Goal: Information Seeking & Learning: Learn about a topic

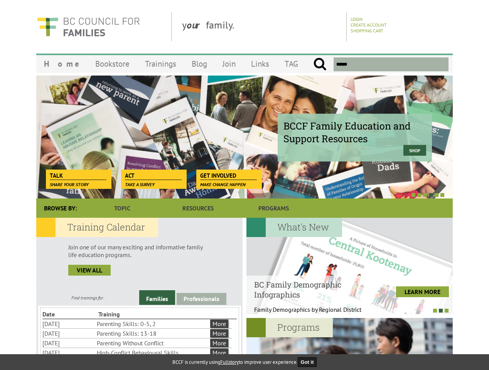
click at [245, 191] on div at bounding box center [236, 195] width 417 height 8
click at [245, 137] on div "BCCF Family Education and Support Resources Shop" at bounding box center [244, 136] width 417 height 123
click at [236, 195] on div at bounding box center [236, 195] width 417 height 8
click at [157, 298] on link "Families" at bounding box center [157, 298] width 36 height 15
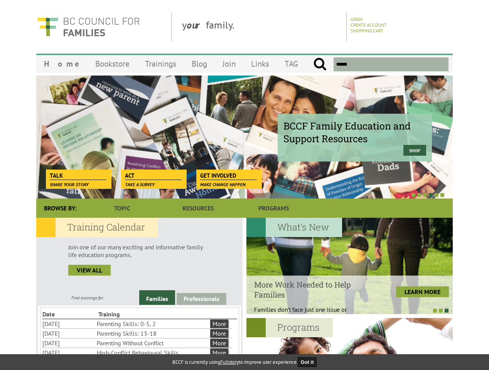
click at [201, 299] on link "Professionals" at bounding box center [202, 299] width 50 height 12
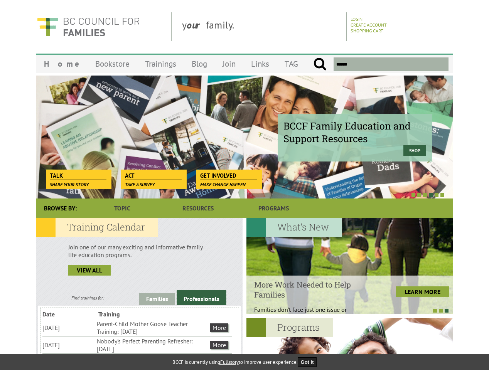
click at [137, 345] on li "Nobody's Perfect Parenting Refresher: [DATE]" at bounding box center [153, 345] width 112 height 17
click at [350, 266] on div at bounding box center [350, 266] width 206 height 96
click at [346, 311] on div at bounding box center [346, 311] width 206 height 8
click at [350, 344] on div at bounding box center [350, 366] width 206 height 96
click at [310, 362] on button "Got it" at bounding box center [307, 363] width 19 height 10
